Goal: Transaction & Acquisition: Purchase product/service

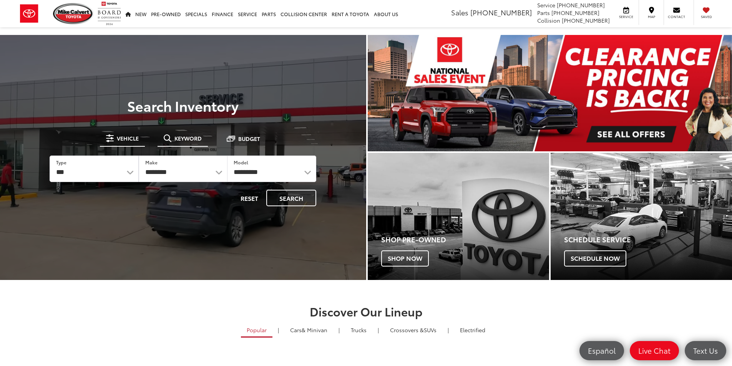
click at [187, 145] on button "Keyword" at bounding box center [183, 138] width 50 height 14
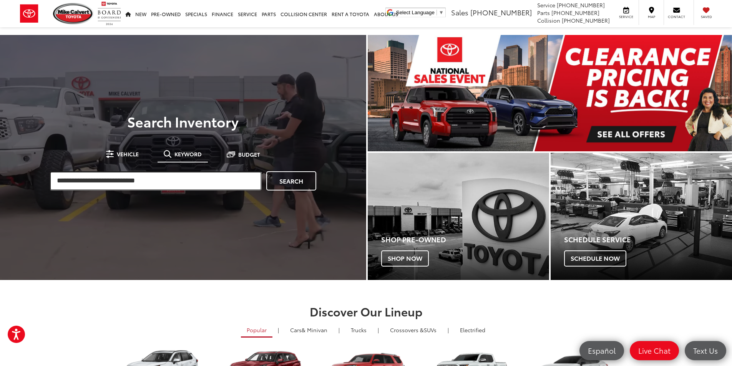
click at [147, 184] on input "search" at bounding box center [156, 180] width 212 height 19
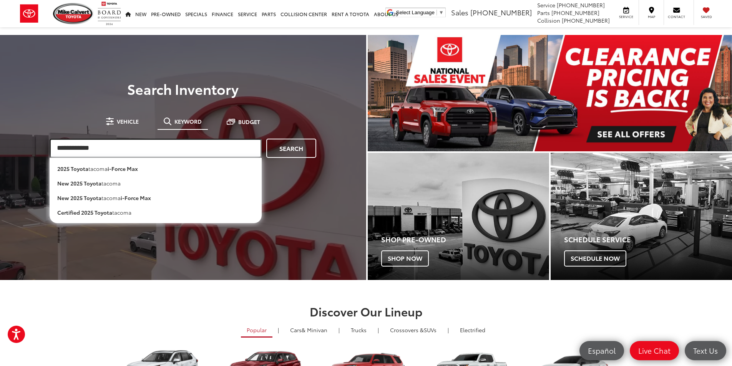
type input "**********"
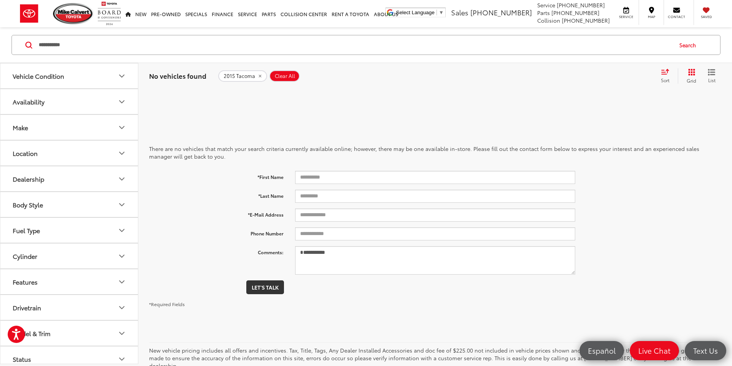
click at [49, 46] on input "**********" at bounding box center [355, 45] width 634 height 18
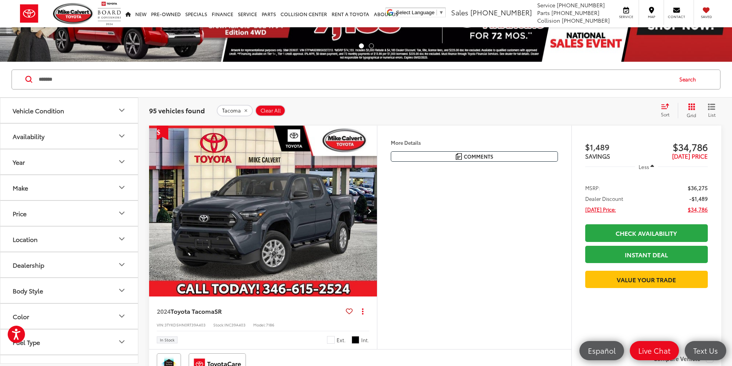
scroll to position [38, 0]
click at [659, 113] on div "Sort" at bounding box center [667, 110] width 21 height 15
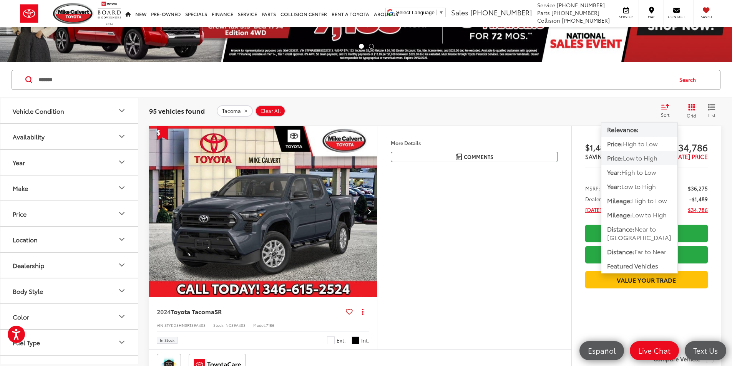
click at [626, 158] on span "Low to High" at bounding box center [640, 157] width 35 height 9
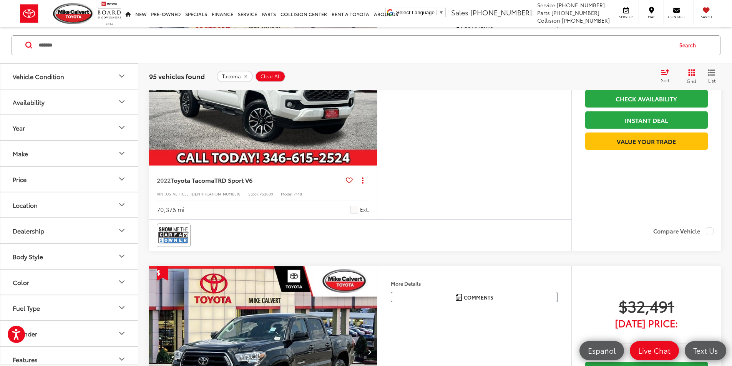
scroll to position [192, 0]
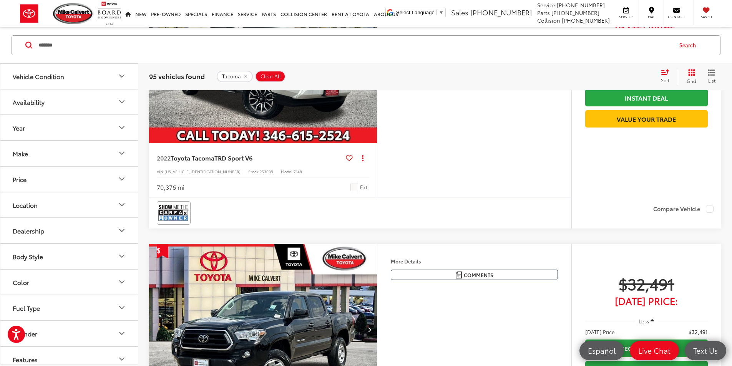
click at [95, 46] on input "******" at bounding box center [355, 45] width 634 height 18
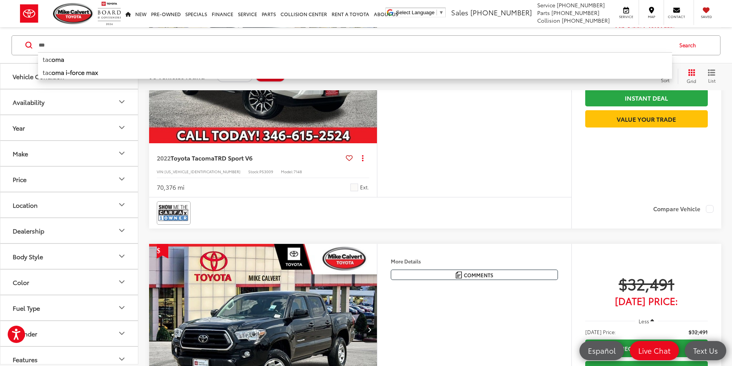
type input "*"
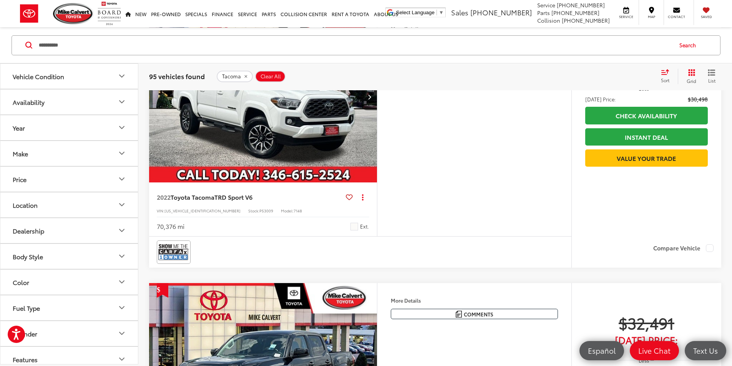
scroll to position [73, 0]
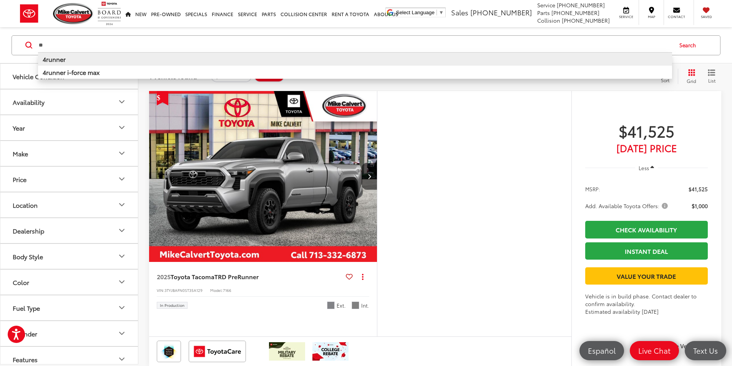
type input "*"
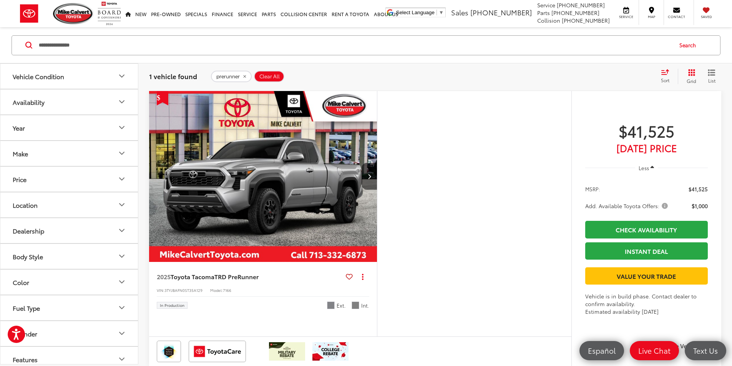
type input "**********"
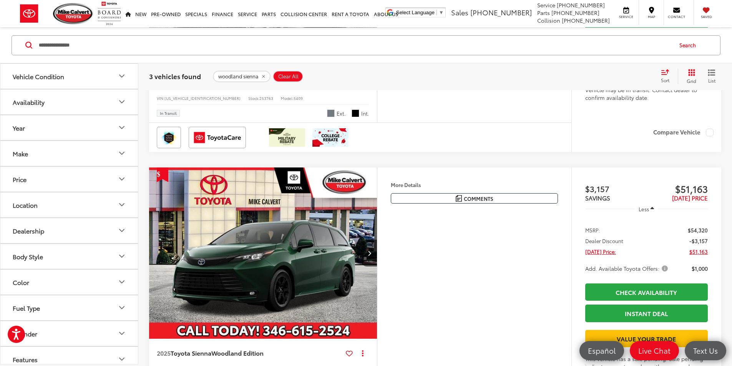
scroll to position [419, 0]
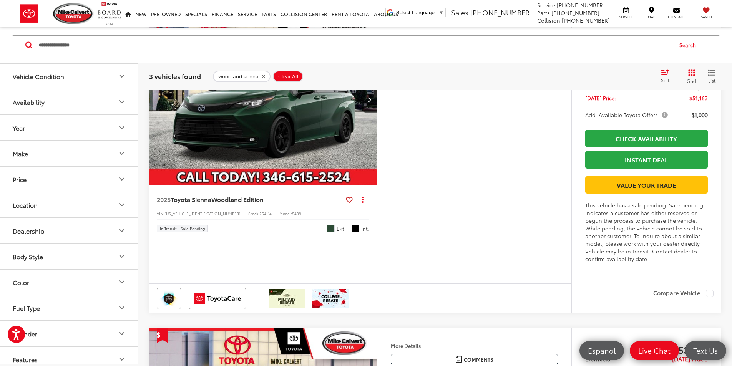
click at [334, 186] on img "2025 Toyota Sienna Woodland Edition 0" at bounding box center [263, 100] width 229 height 172
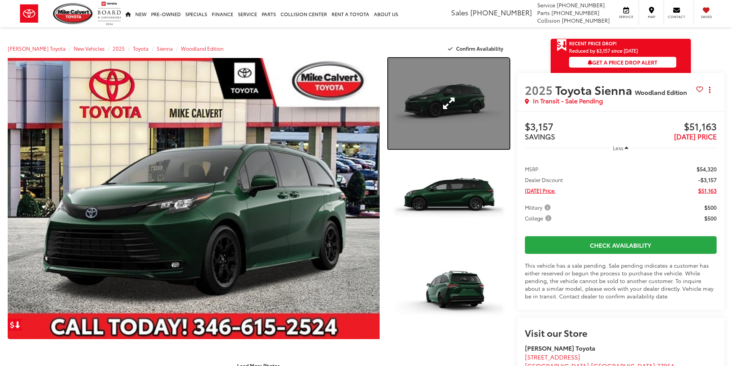
click at [442, 100] on link "Expand Photo 1" at bounding box center [448, 103] width 121 height 91
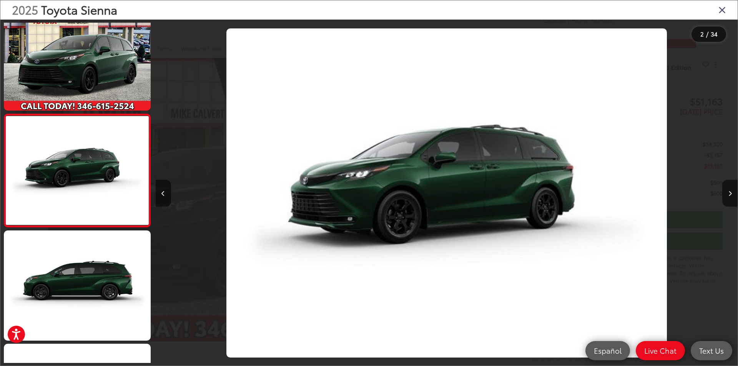
drag, startPoint x: 722, startPoint y: 5, endPoint x: 716, endPoint y: 7, distance: 5.6
click at [719, 6] on icon "Close gallery" at bounding box center [722, 10] width 8 height 10
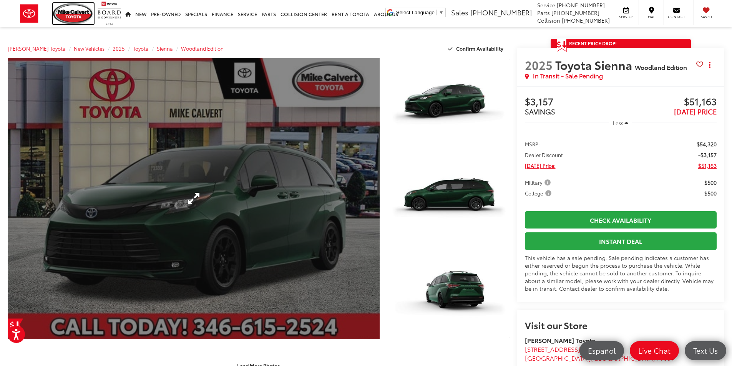
drag, startPoint x: 79, startPoint y: 10, endPoint x: 164, endPoint y: 110, distance: 131.4
click at [79, 11] on img at bounding box center [73, 13] width 41 height 21
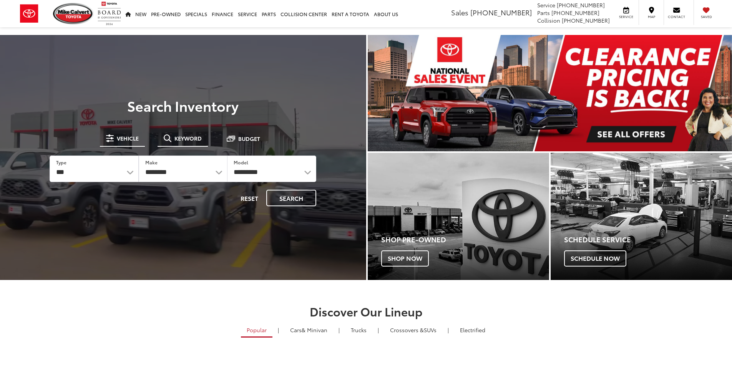
click at [177, 146] on li "Keyword" at bounding box center [183, 138] width 50 height 15
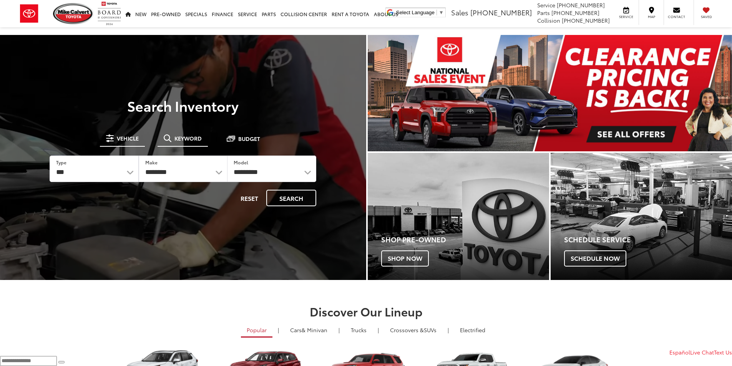
click at [178, 142] on button "Keyword" at bounding box center [183, 138] width 50 height 14
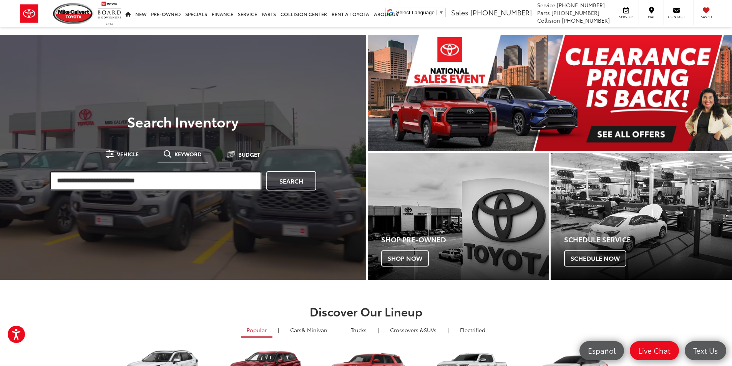
drag, startPoint x: 149, startPoint y: 186, endPoint x: 150, endPoint y: 182, distance: 4.3
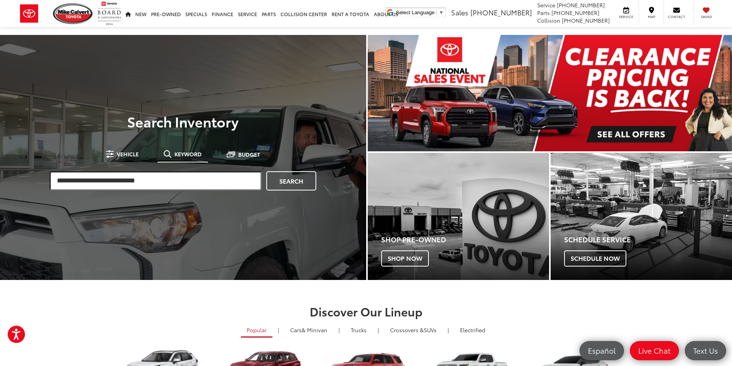
click at [150, 184] on input "search" at bounding box center [156, 180] width 212 height 19
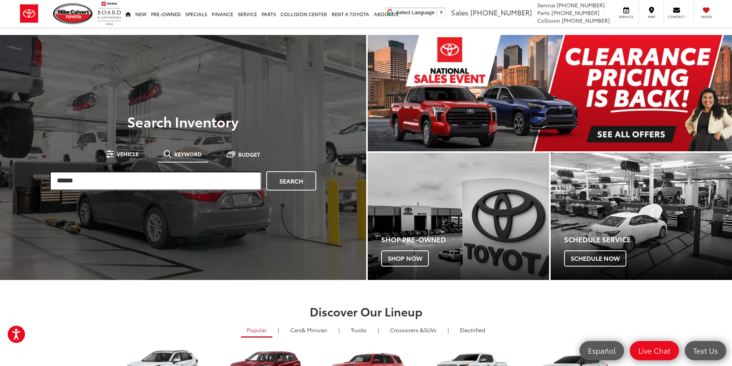
type input "******"
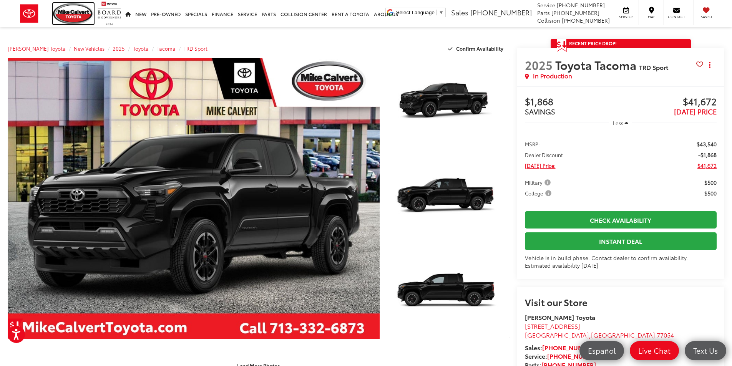
drag, startPoint x: 66, startPoint y: 16, endPoint x: 71, endPoint y: 13, distance: 6.0
click at [66, 15] on img at bounding box center [73, 13] width 41 height 21
